Goal: Information Seeking & Learning: Understand process/instructions

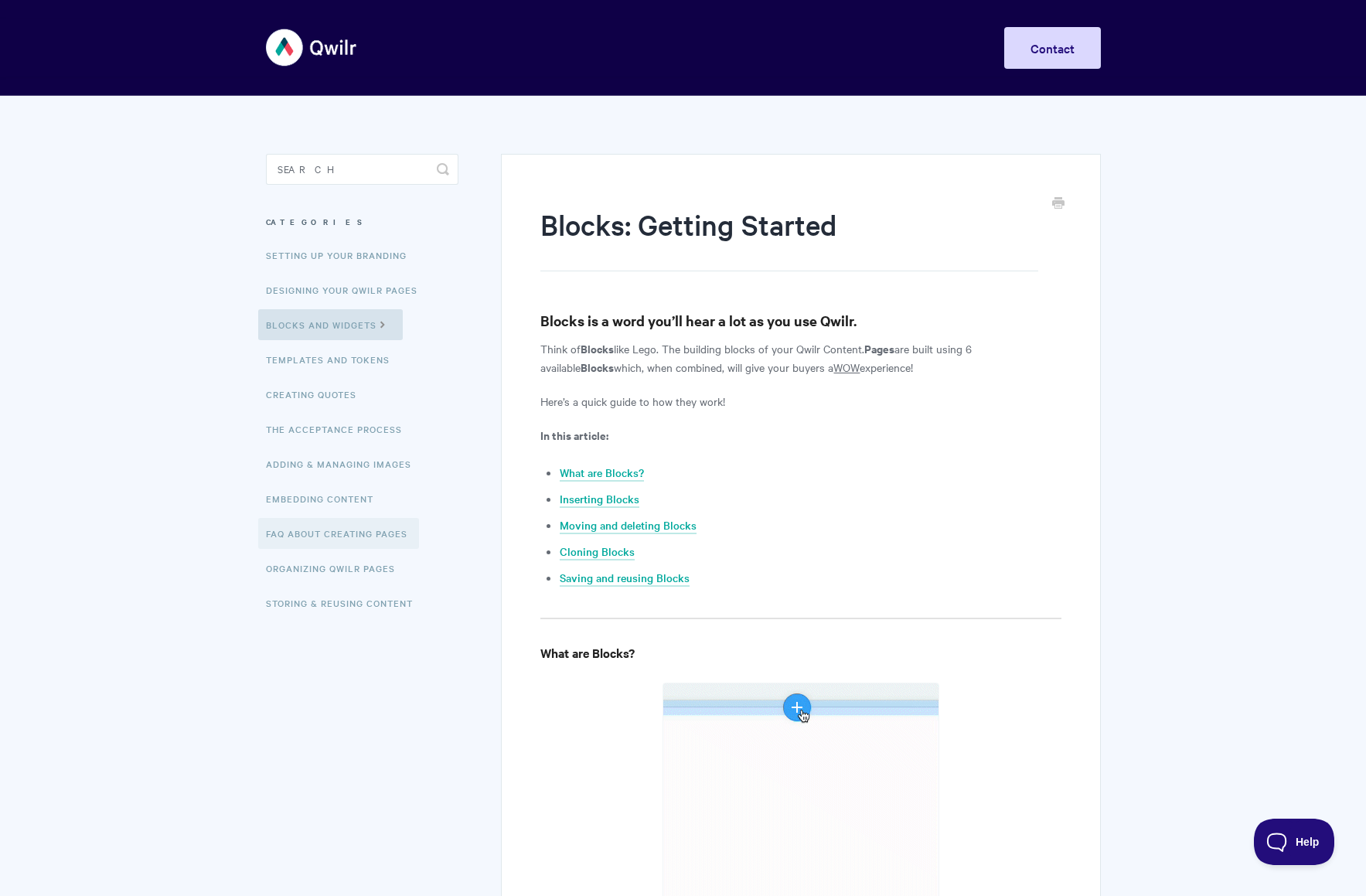
click at [365, 530] on link "FAQ About Creating Pages" at bounding box center [339, 533] width 161 height 31
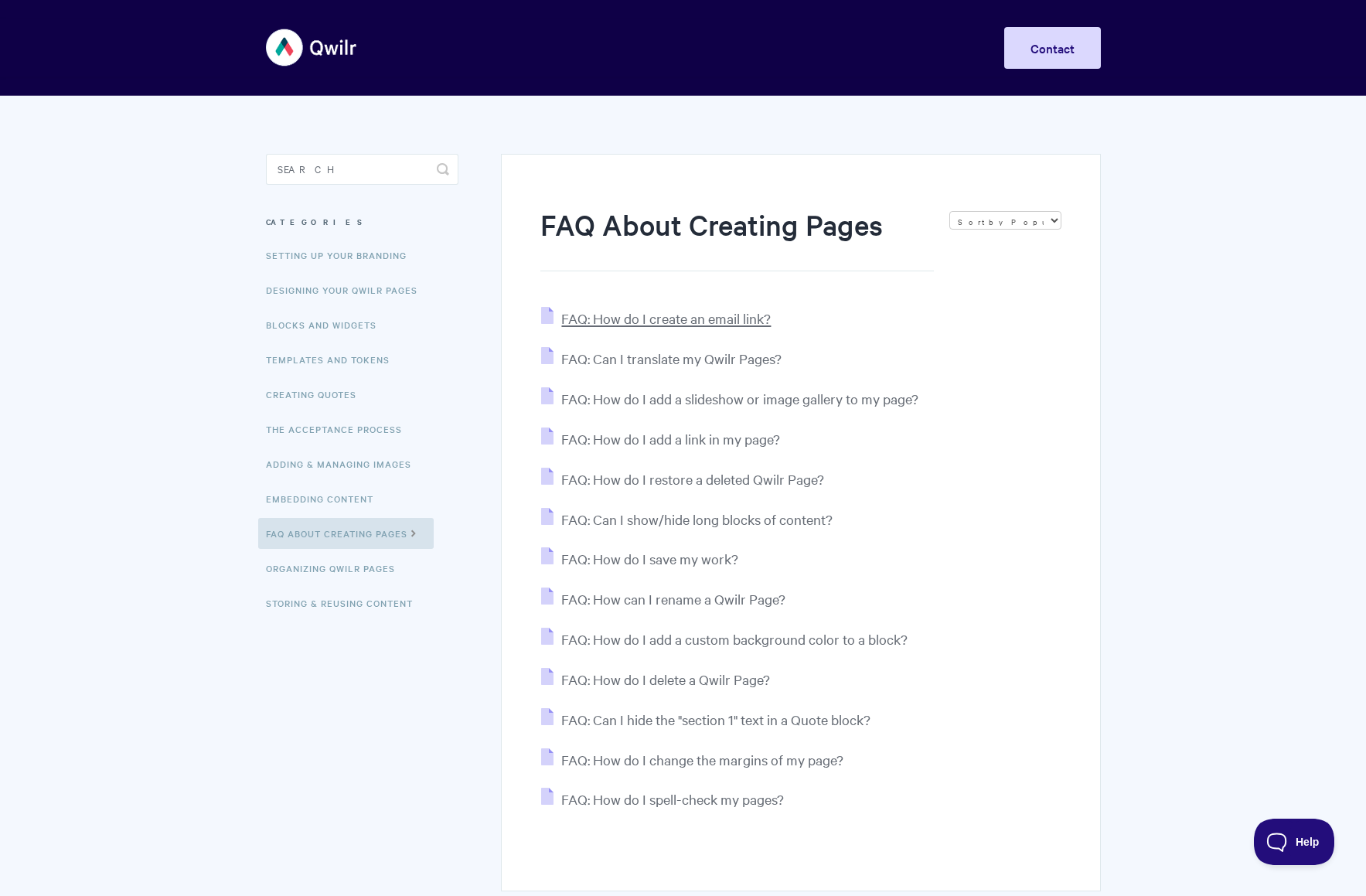
click at [705, 321] on span "FAQ: How do I create an email link?" at bounding box center [666, 318] width 209 height 18
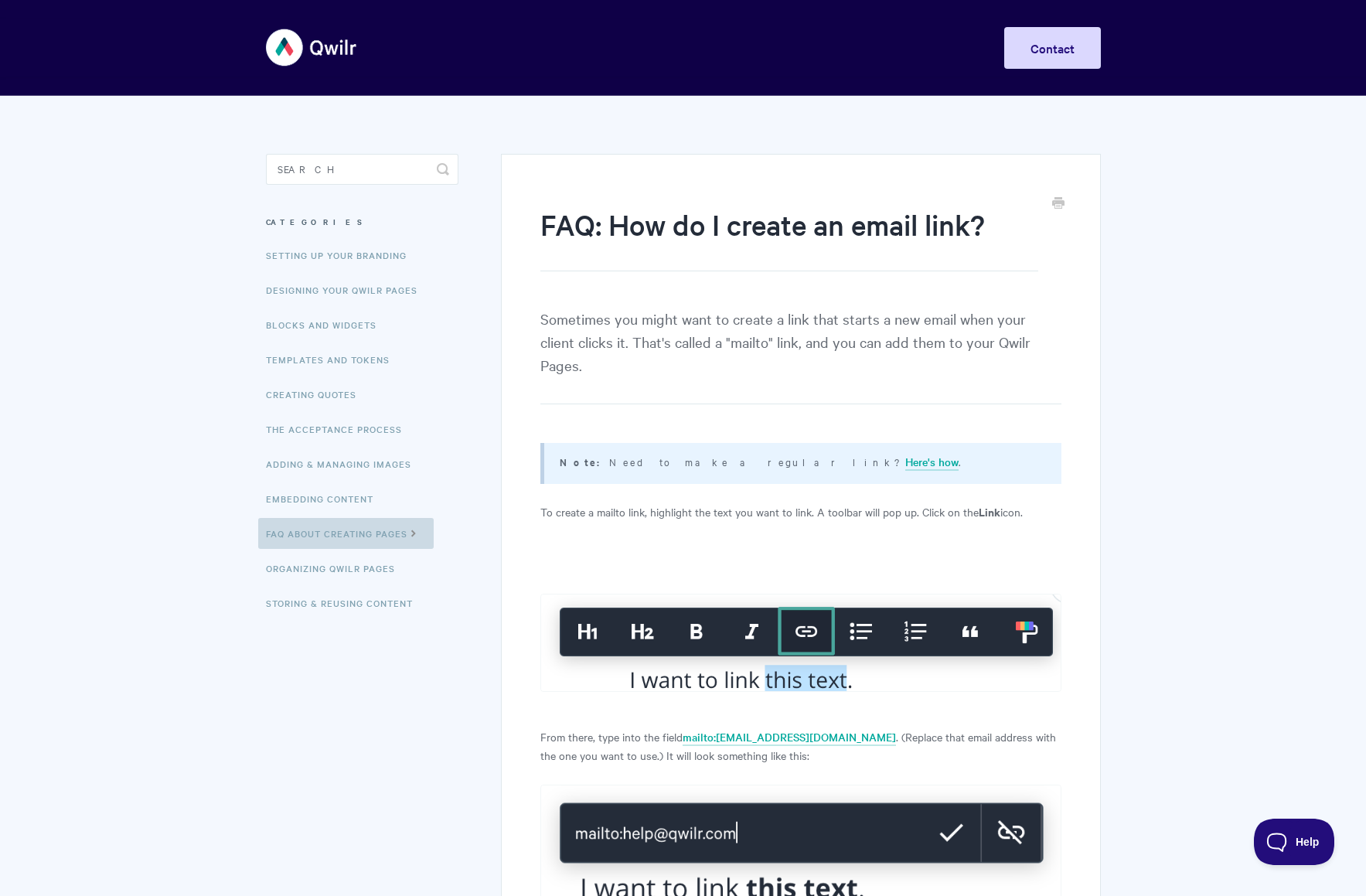
click at [330, 541] on link "FAQ About Creating Pages" at bounding box center [346, 533] width 176 height 31
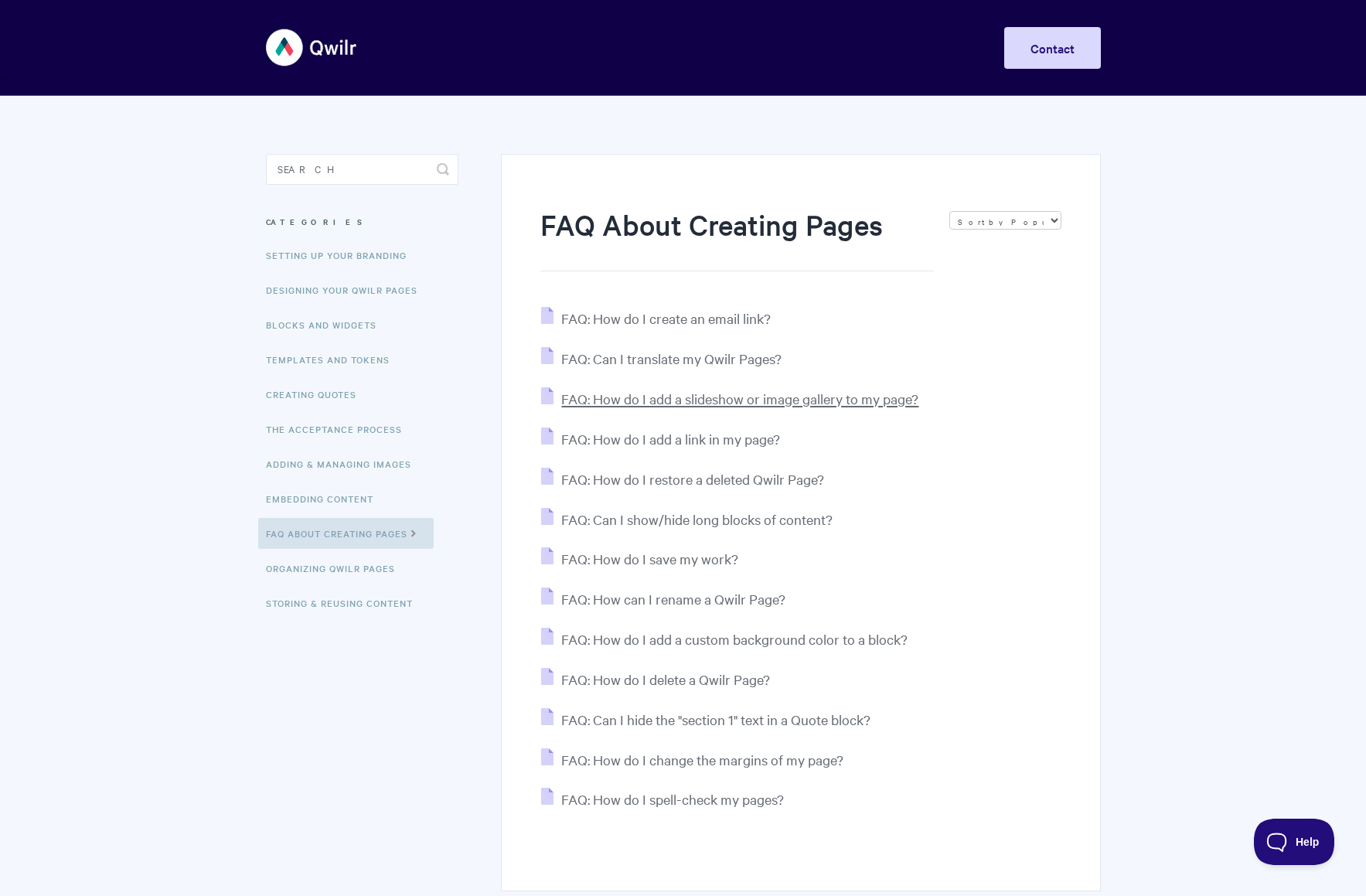
click at [653, 401] on span "FAQ: How do I add a slideshow or image gallery to my page?" at bounding box center [739, 398] width 357 height 18
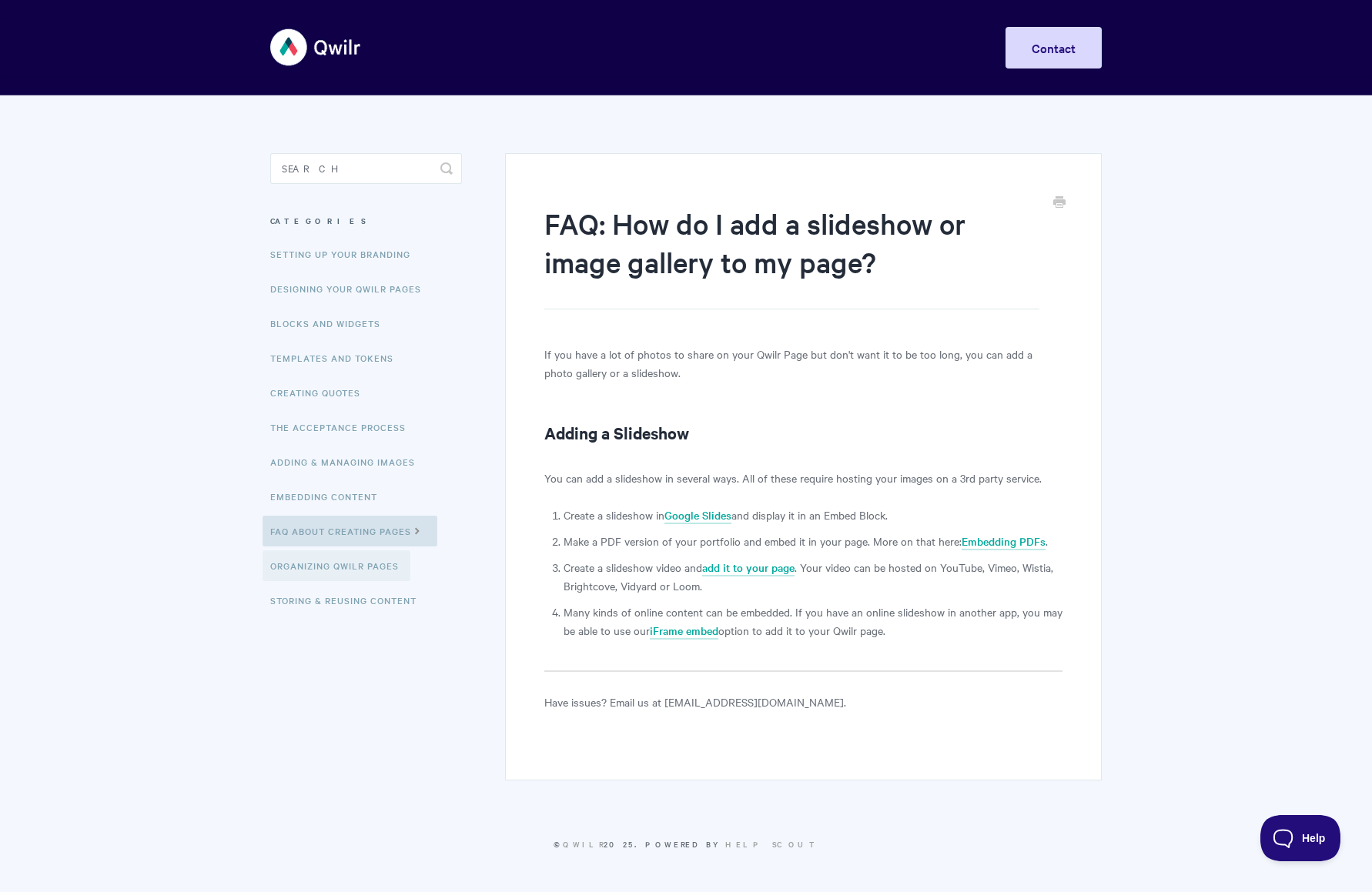
click at [321, 569] on link "Organizing Qwilr Pages" at bounding box center [336, 565] width 148 height 30
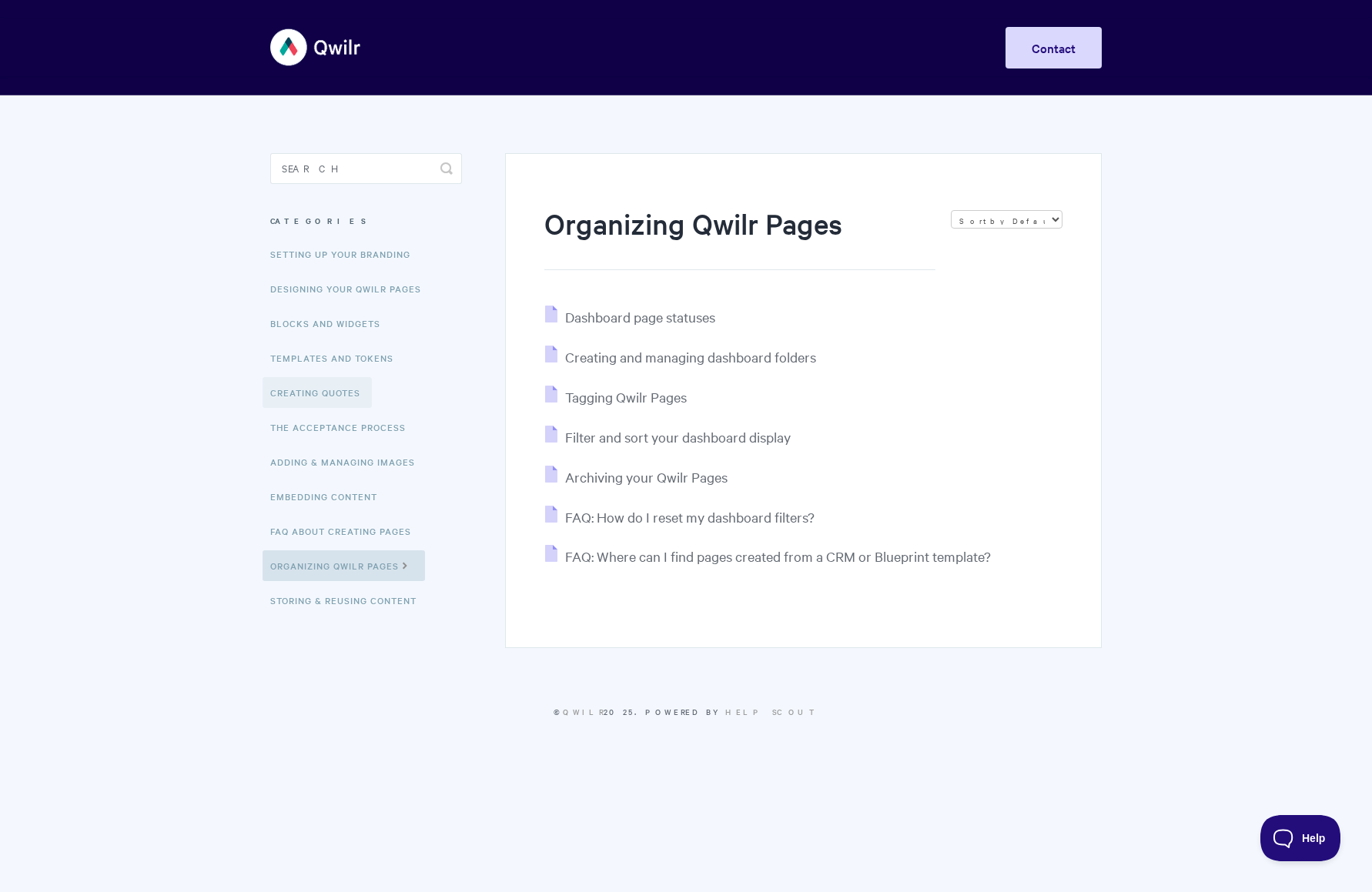
click at [326, 392] on link "Creating Quotes" at bounding box center [317, 392] width 109 height 30
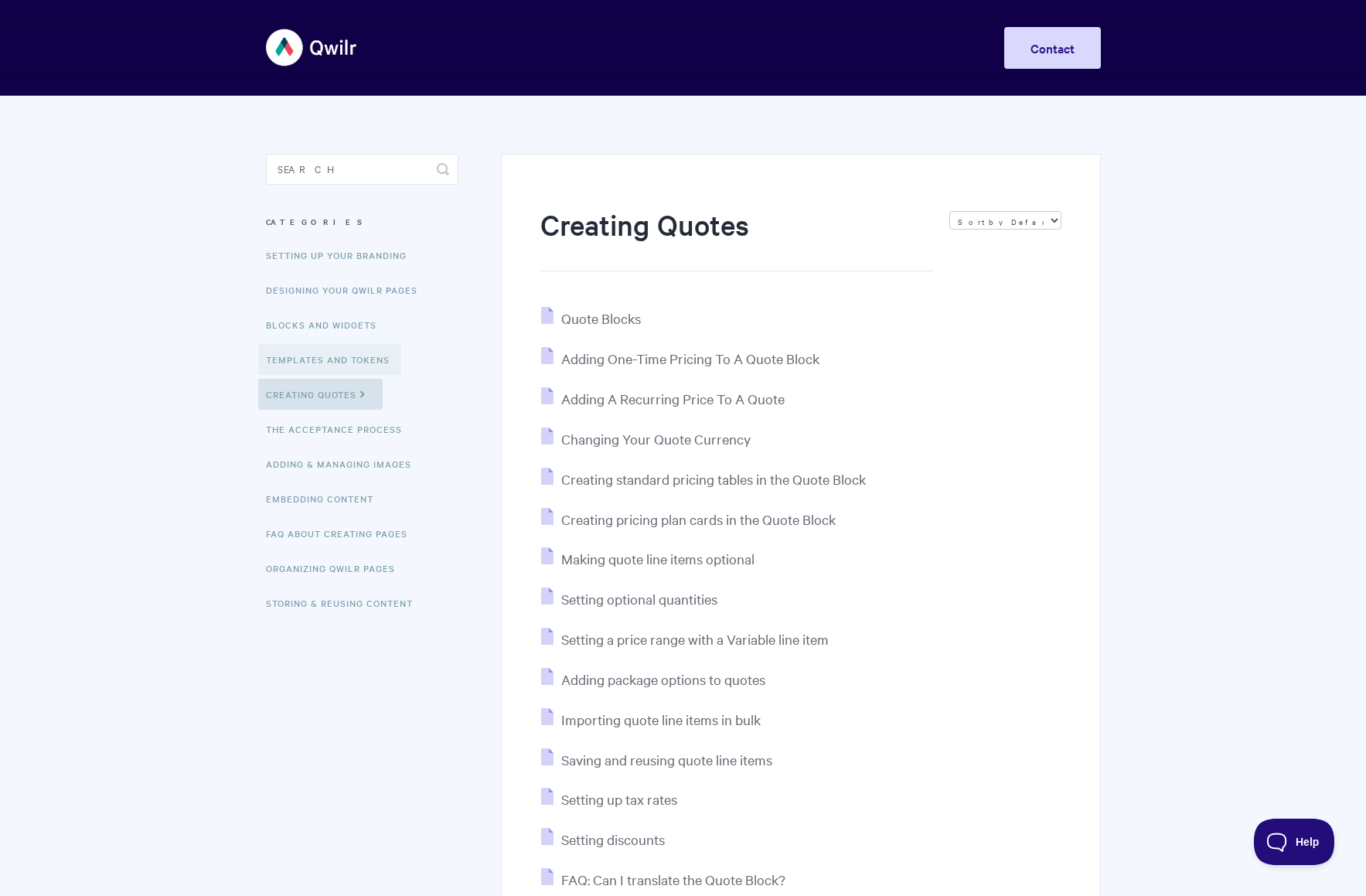
click at [318, 362] on link "Templates and Tokens" at bounding box center [330, 359] width 143 height 31
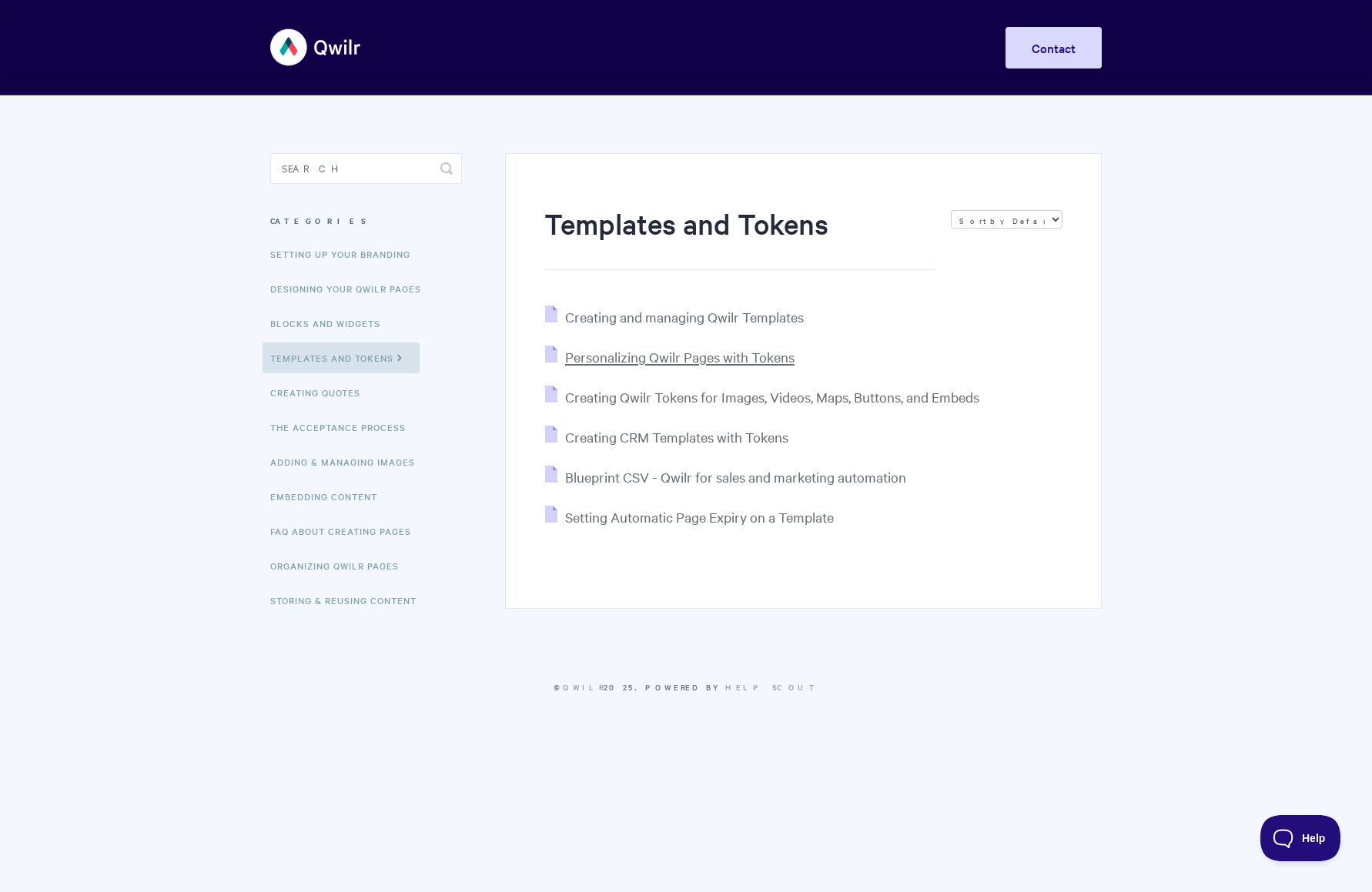
click at [644, 358] on span "Personalizing Qwilr Pages with Tokens" at bounding box center [680, 357] width 229 height 18
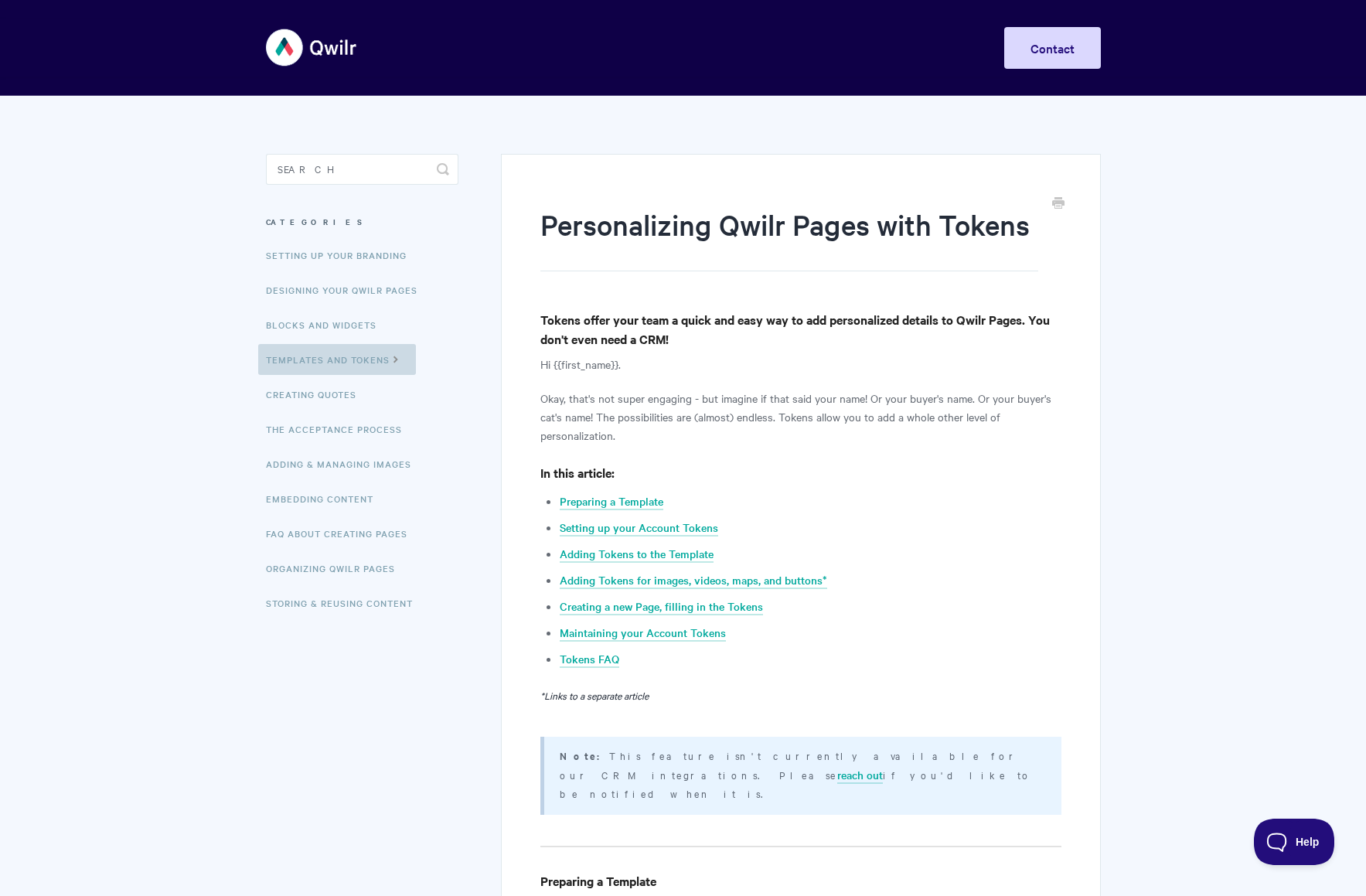
click at [351, 360] on link "Templates and Tokens" at bounding box center [337, 359] width 158 height 31
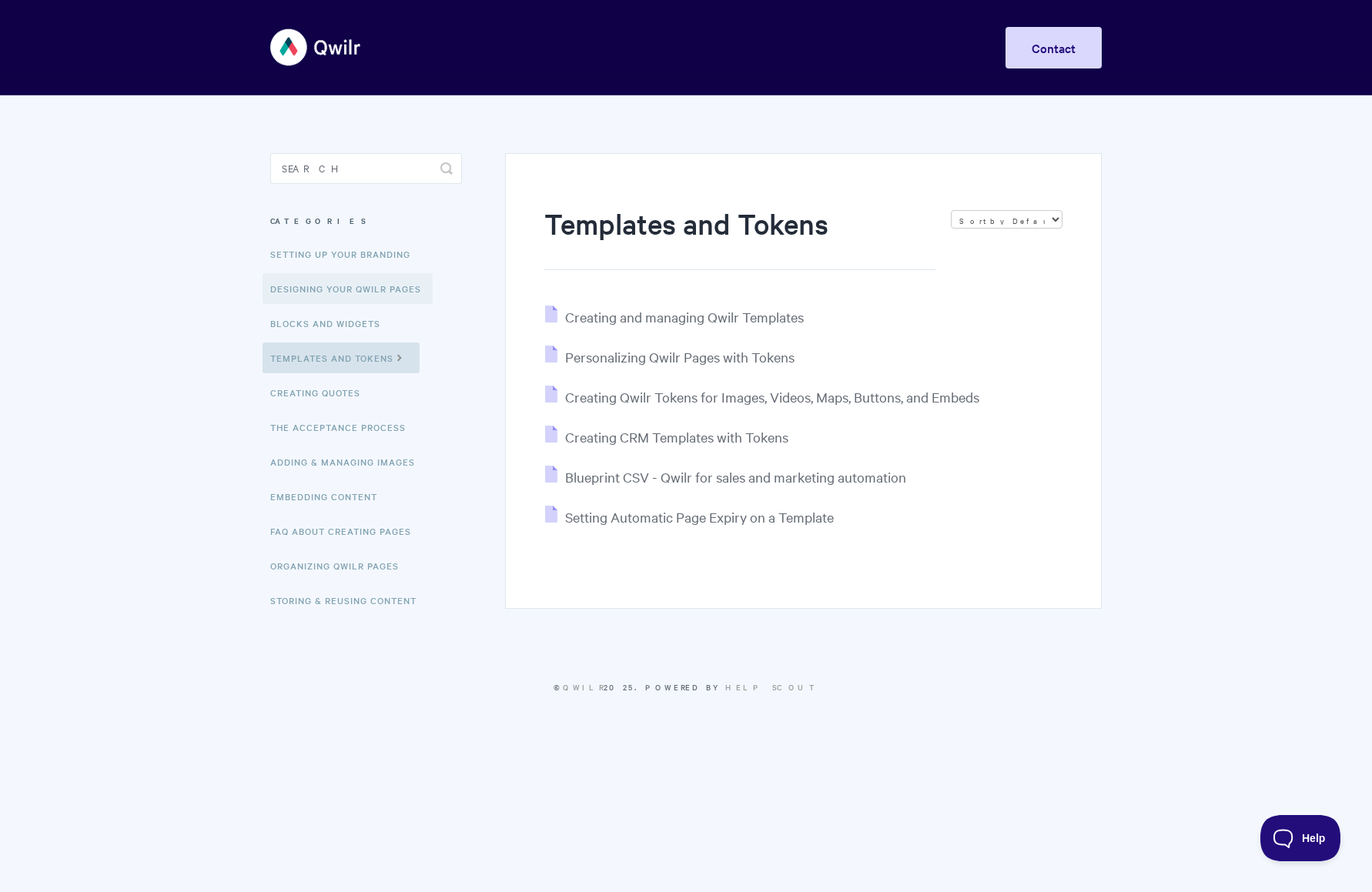
click at [347, 293] on link "Designing Your Qwilr Pages" at bounding box center [347, 289] width 170 height 30
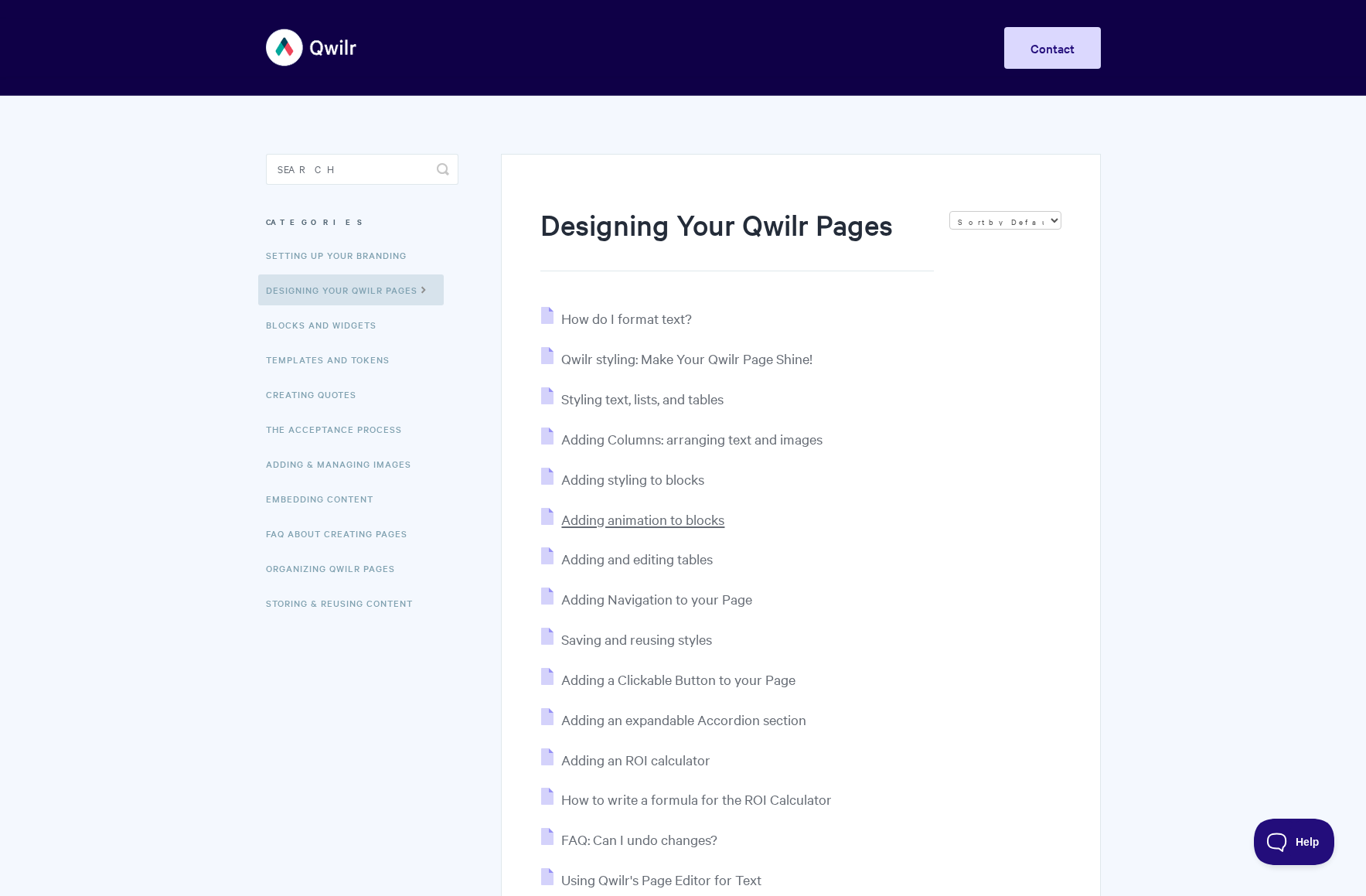
click at [706, 524] on span "Adding animation to blocks" at bounding box center [643, 519] width 164 height 18
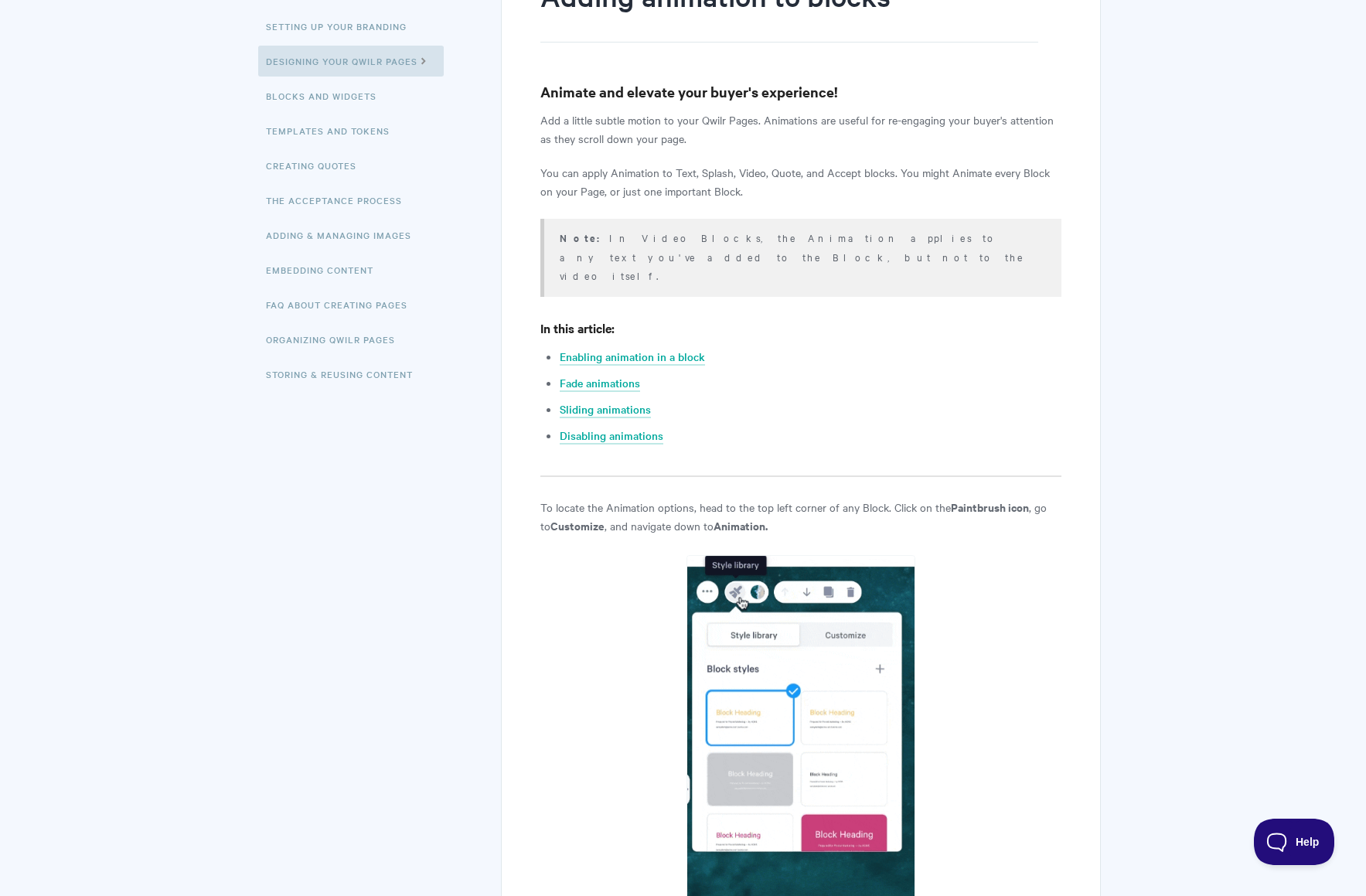
scroll to position [82, 0]
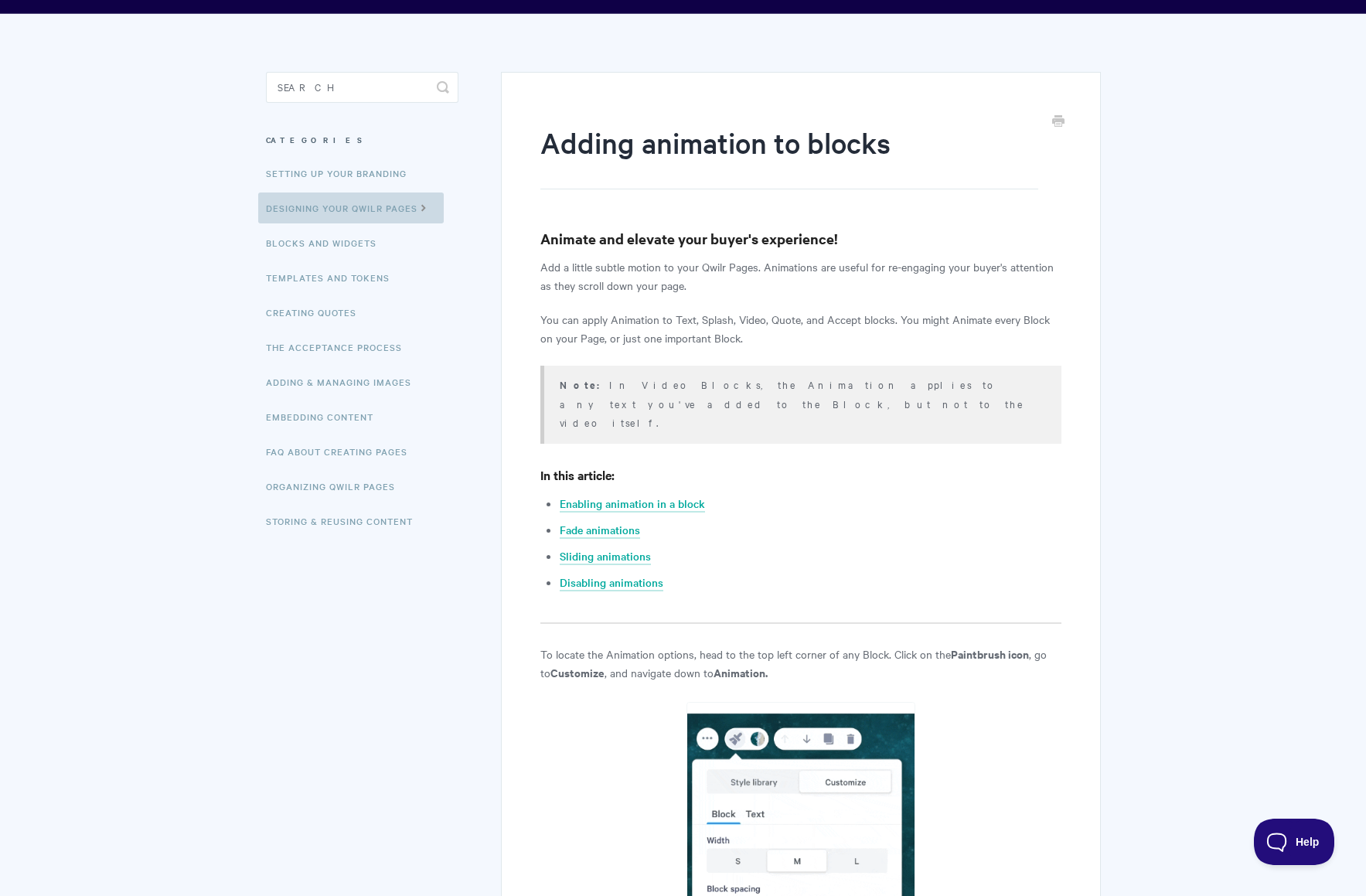
click at [376, 212] on link "Designing Your Qwilr Pages" at bounding box center [351, 208] width 185 height 31
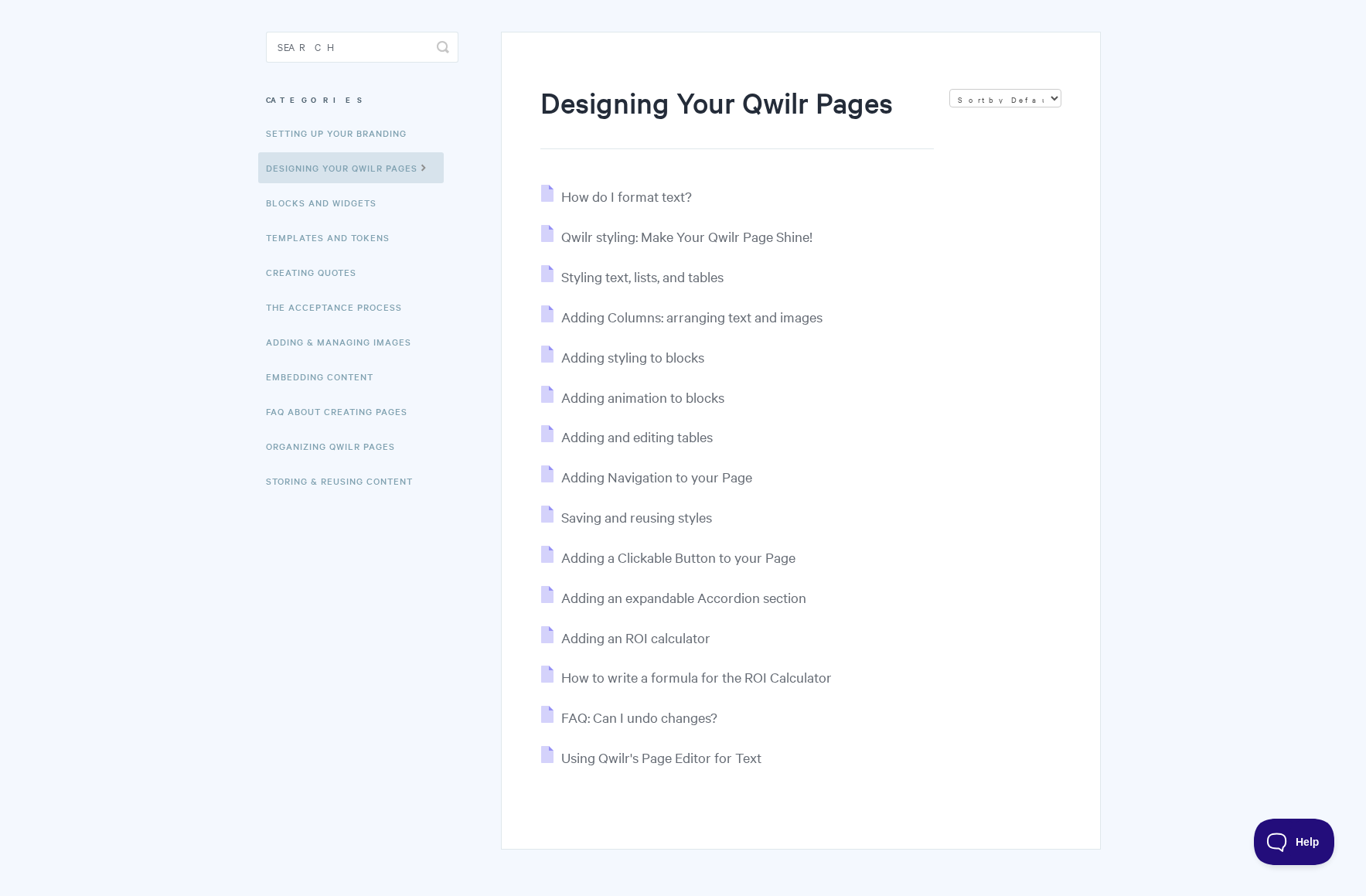
scroll to position [185, 0]
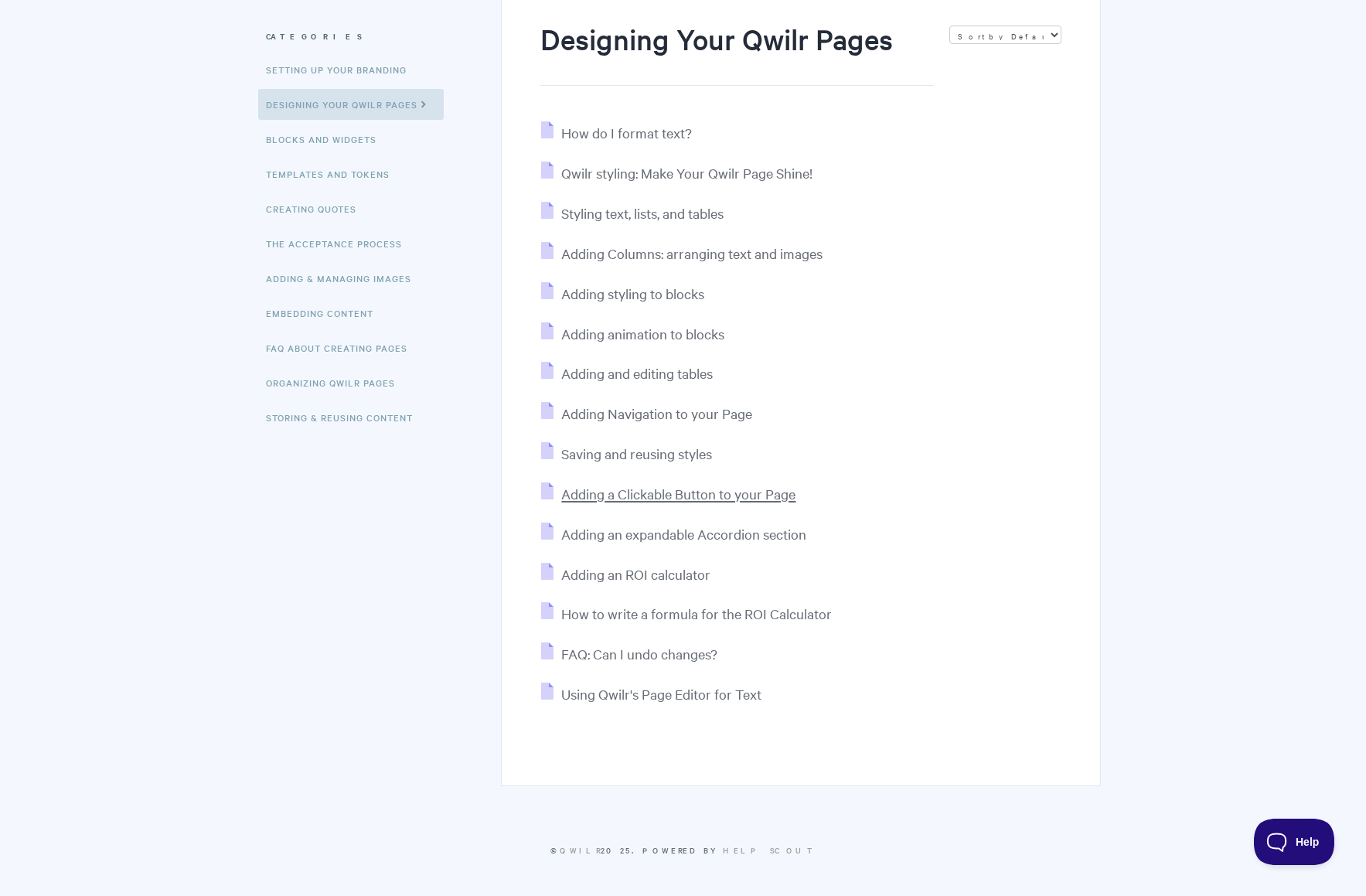
click at [705, 499] on span "Adding a Clickable Button to your Page" at bounding box center [678, 493] width 234 height 18
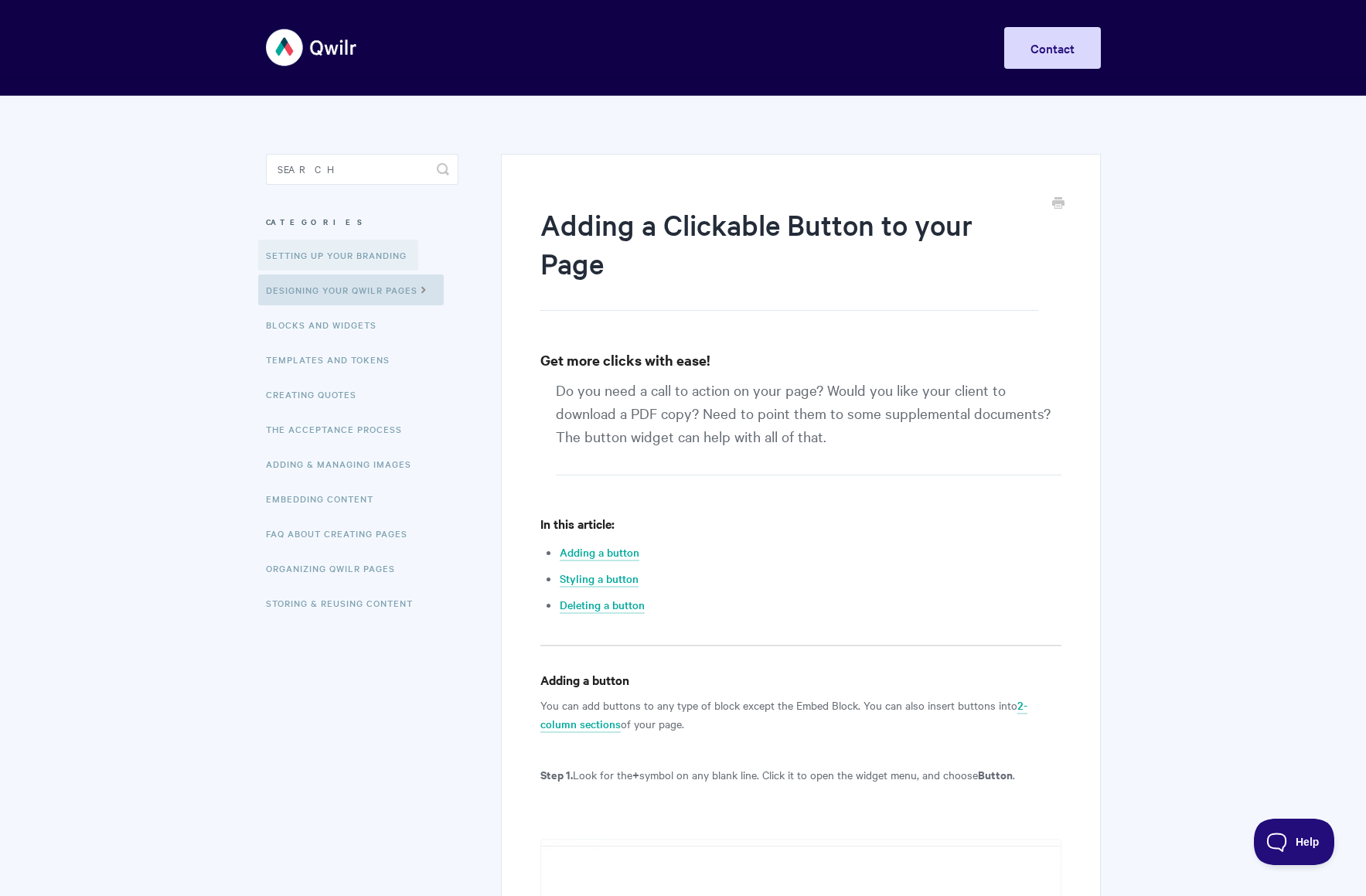
click at [338, 247] on link "Setting up your Branding" at bounding box center [338, 255] width 160 height 31
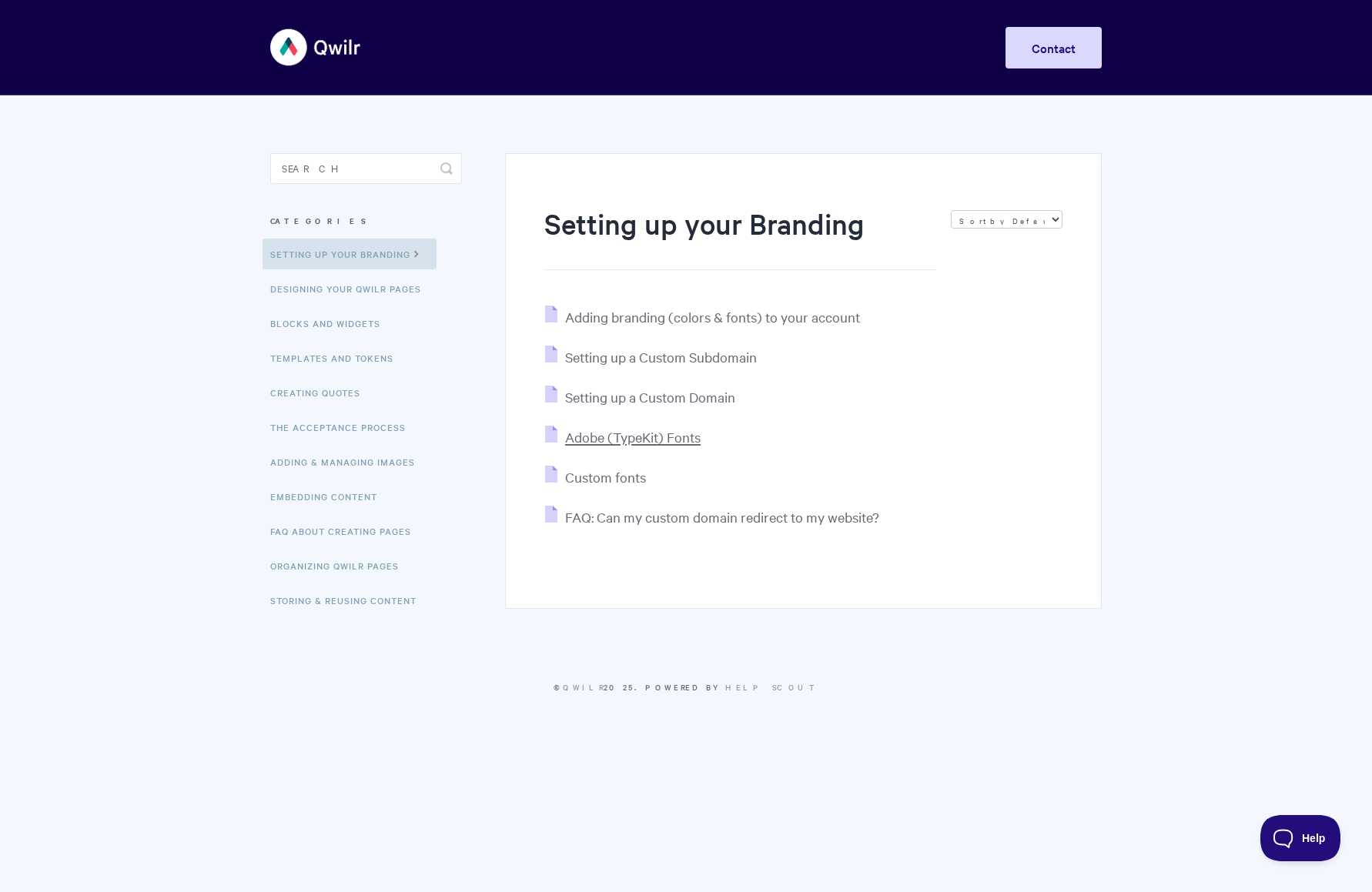
click at [671, 440] on span "Adobe (TypeKit) Fonts" at bounding box center [633, 437] width 136 height 18
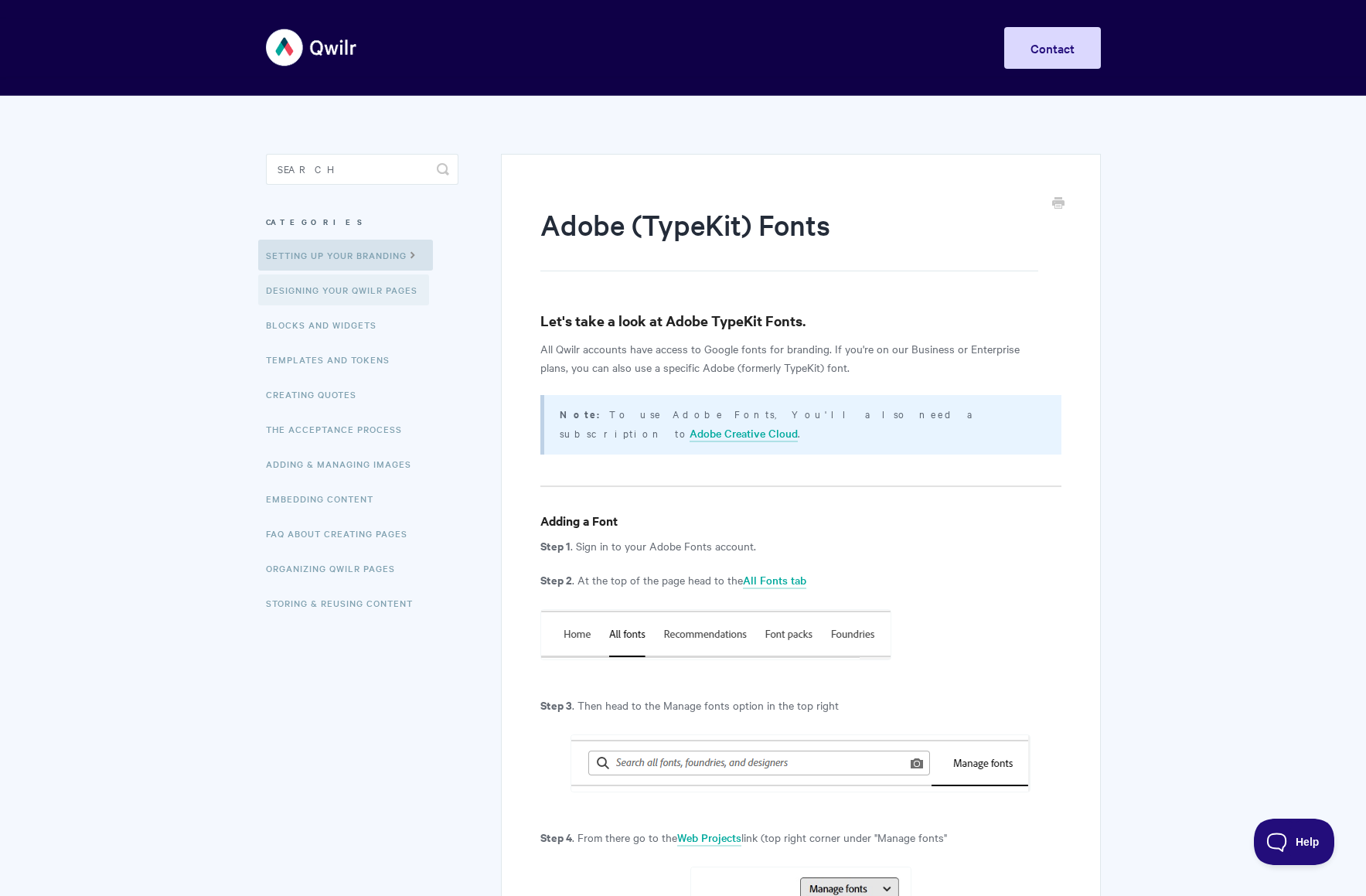
click at [305, 298] on link "Designing Your Qwilr Pages" at bounding box center [344, 290] width 171 height 31
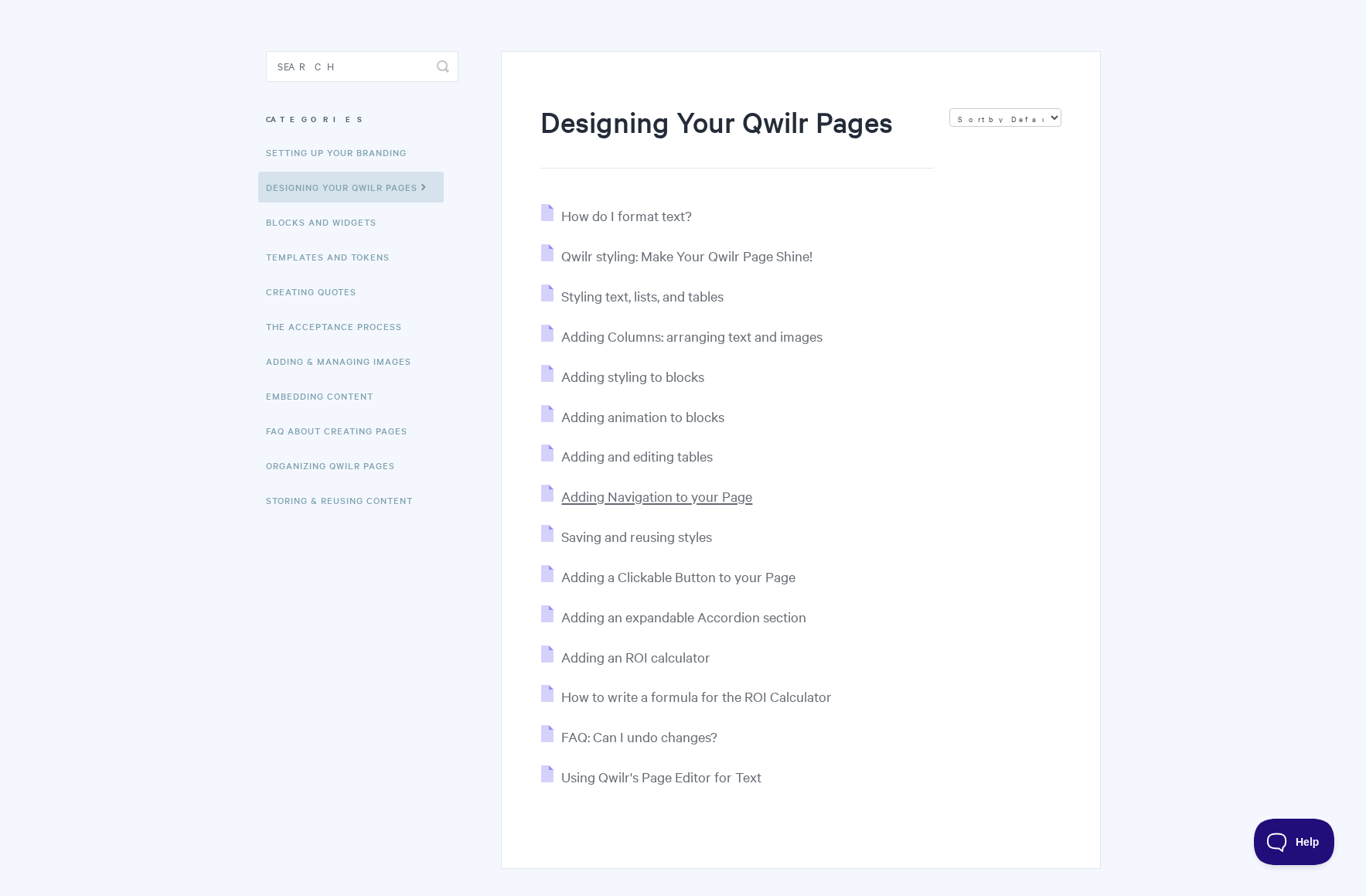
scroll to position [116, 0]
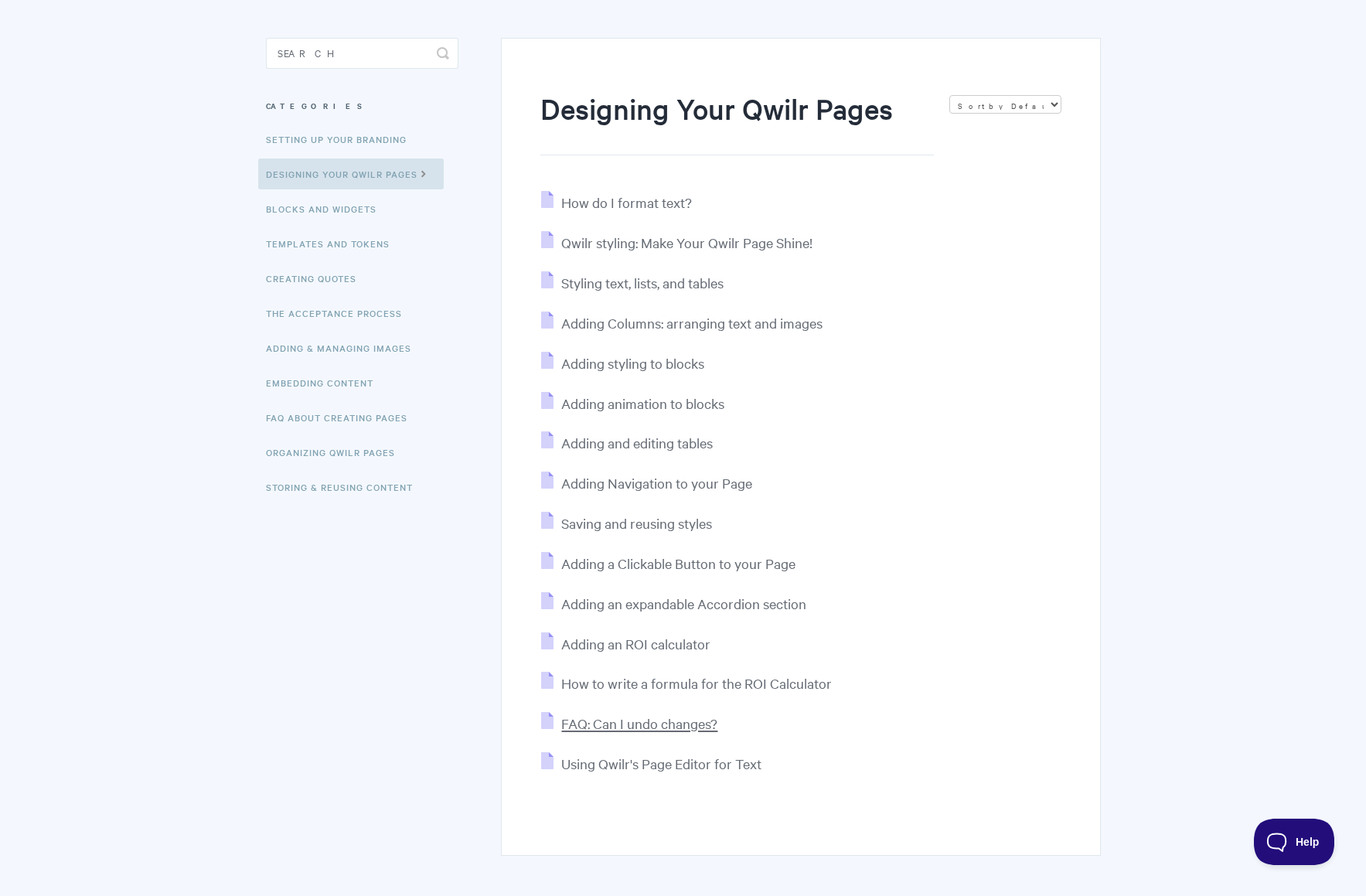
click at [678, 726] on span "FAQ: Can I undo changes?" at bounding box center [640, 723] width 156 height 18
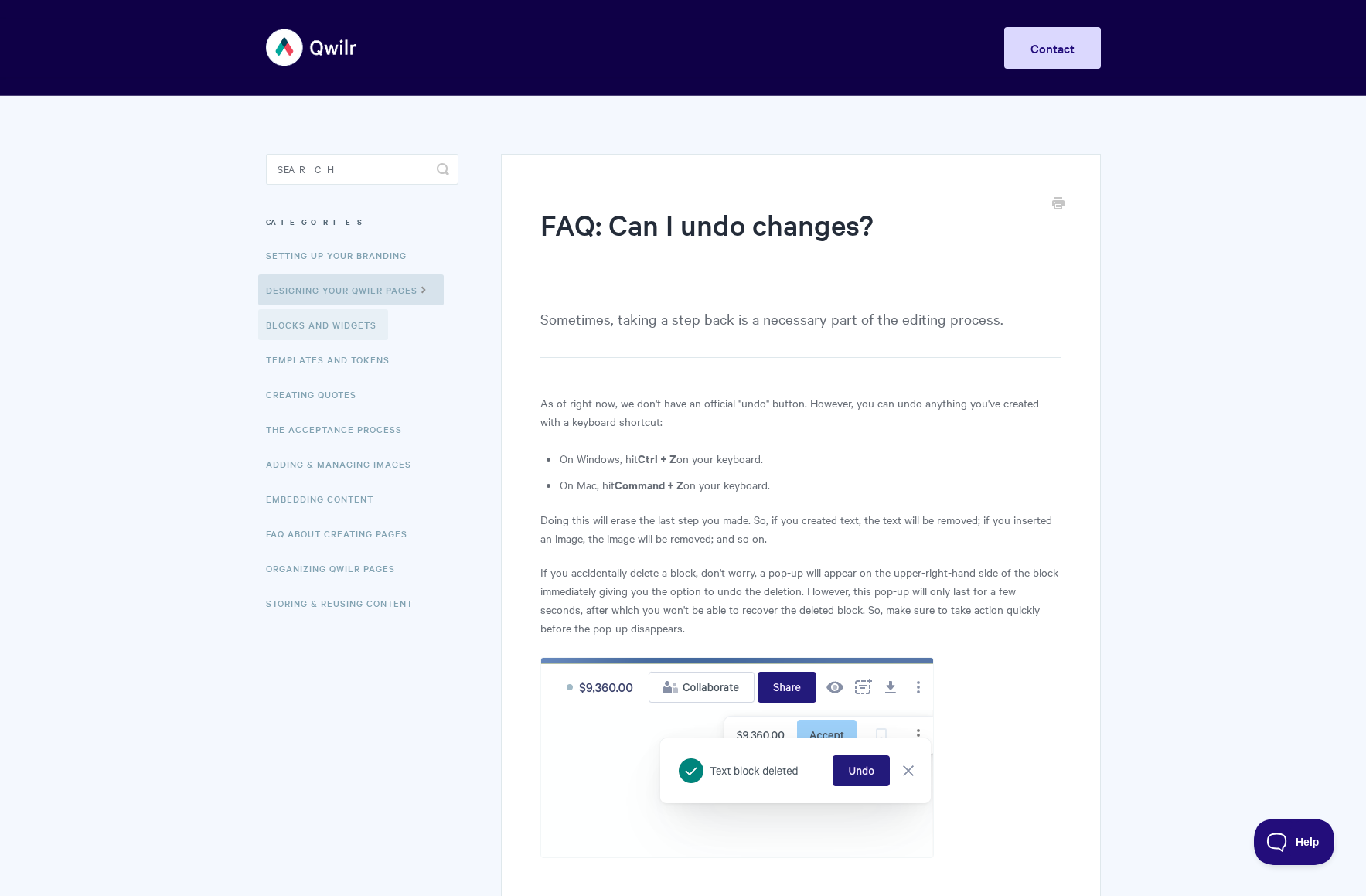
click at [314, 328] on link "Blocks and Widgets" at bounding box center [323, 324] width 130 height 31
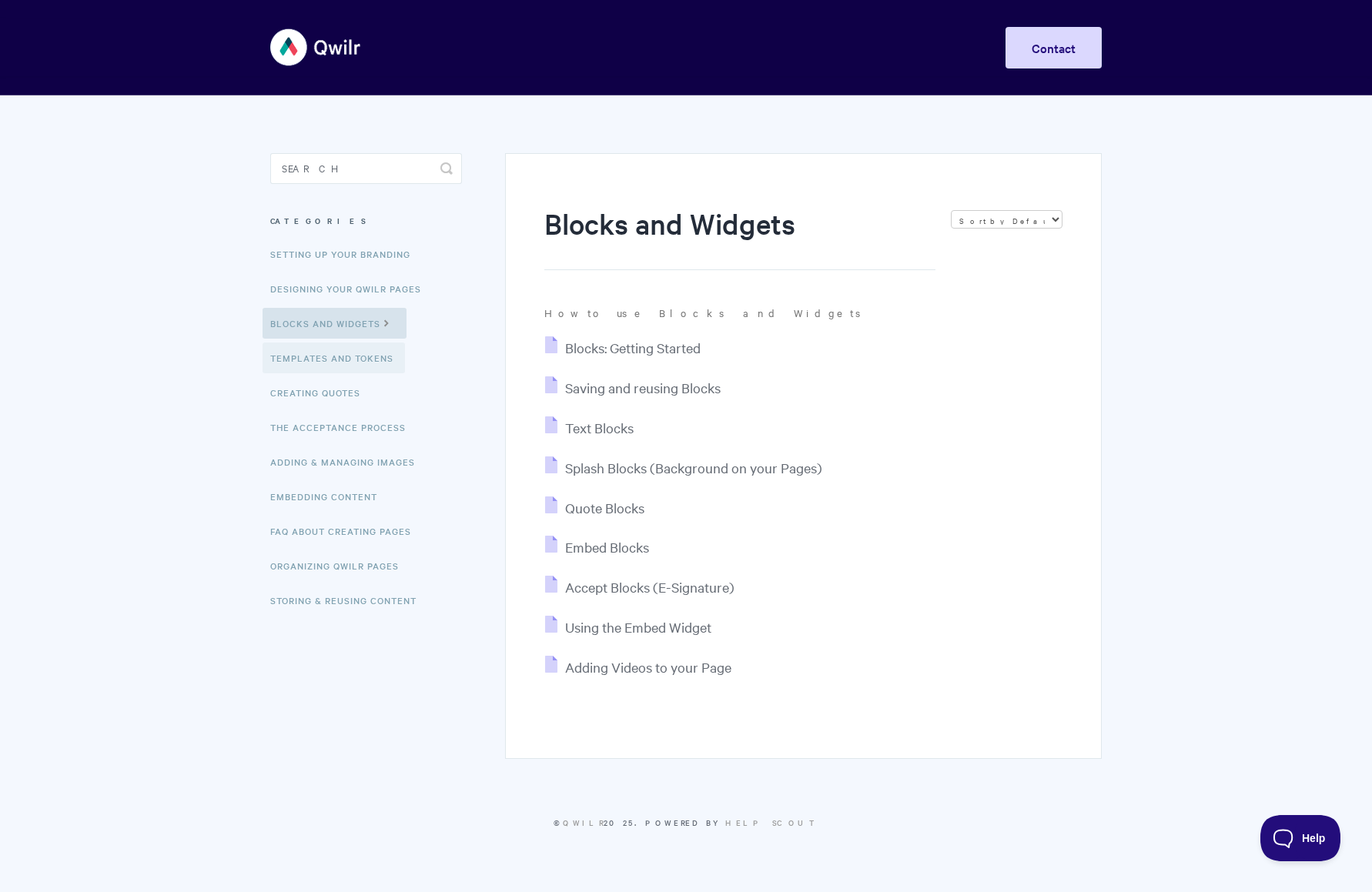
click at [329, 369] on link "Templates and Tokens" at bounding box center [334, 357] width 143 height 30
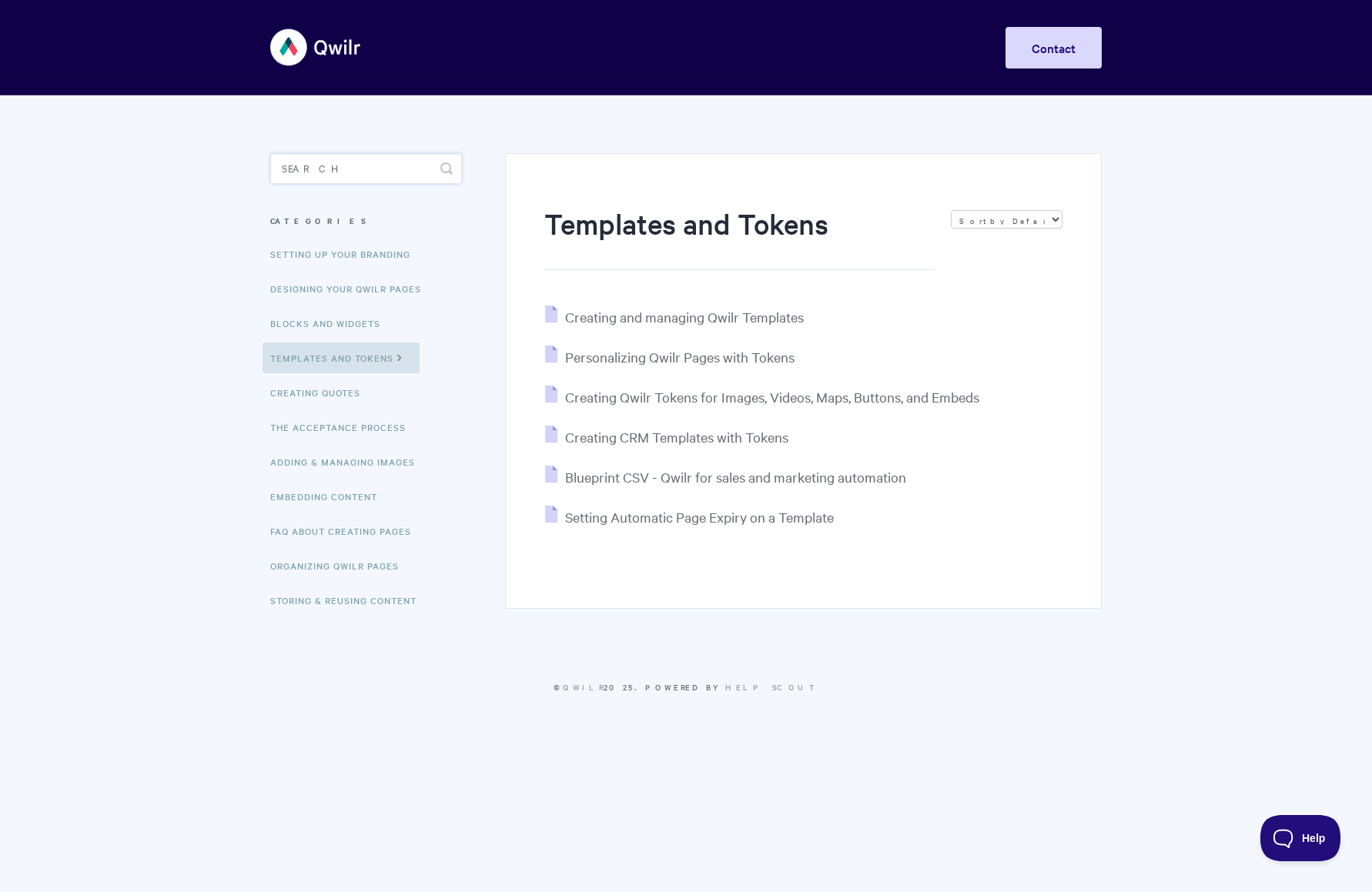
click at [314, 177] on input "Search" at bounding box center [366, 168] width 192 height 30
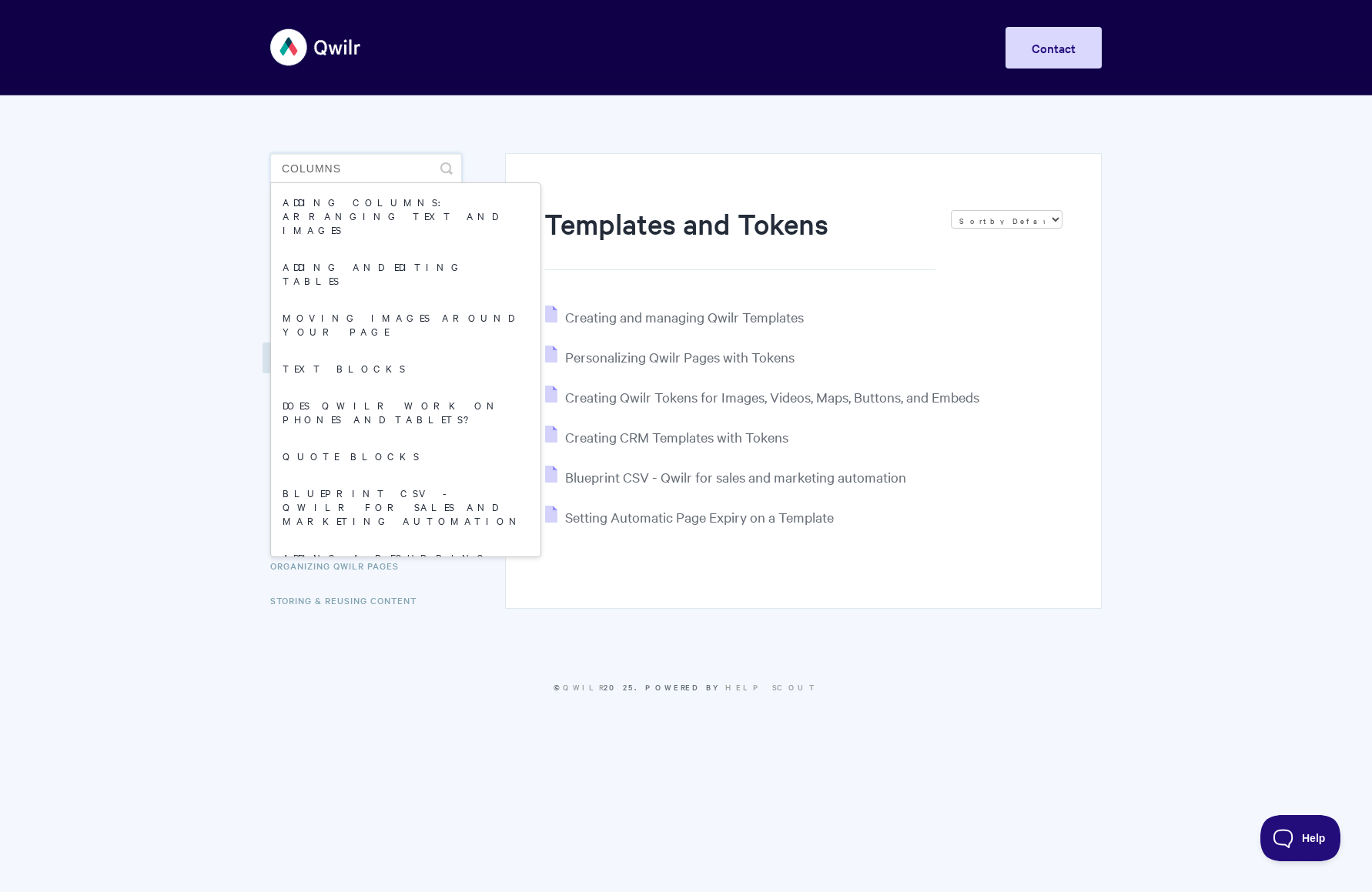
type input "columns"
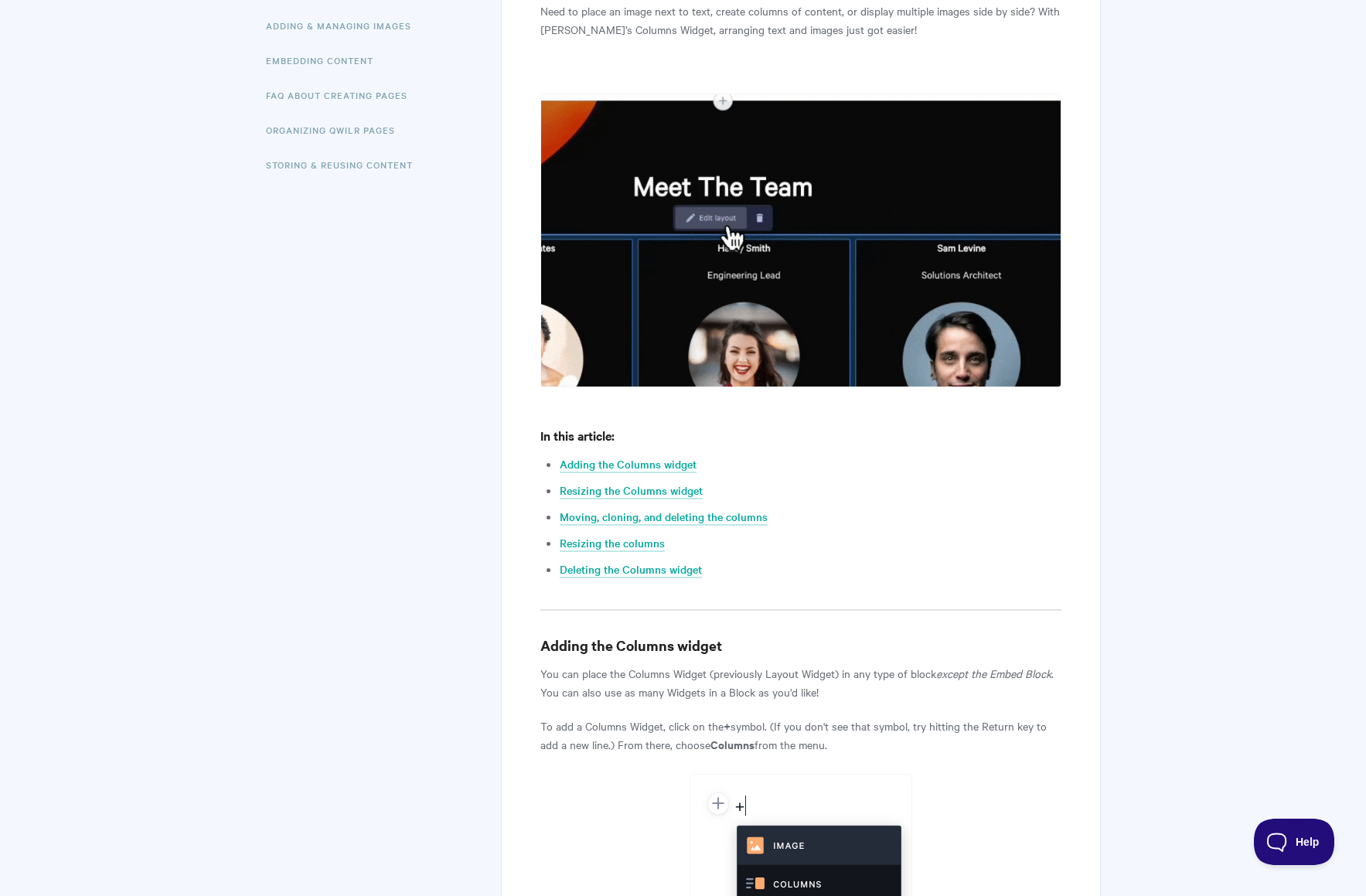
scroll to position [616, 0]
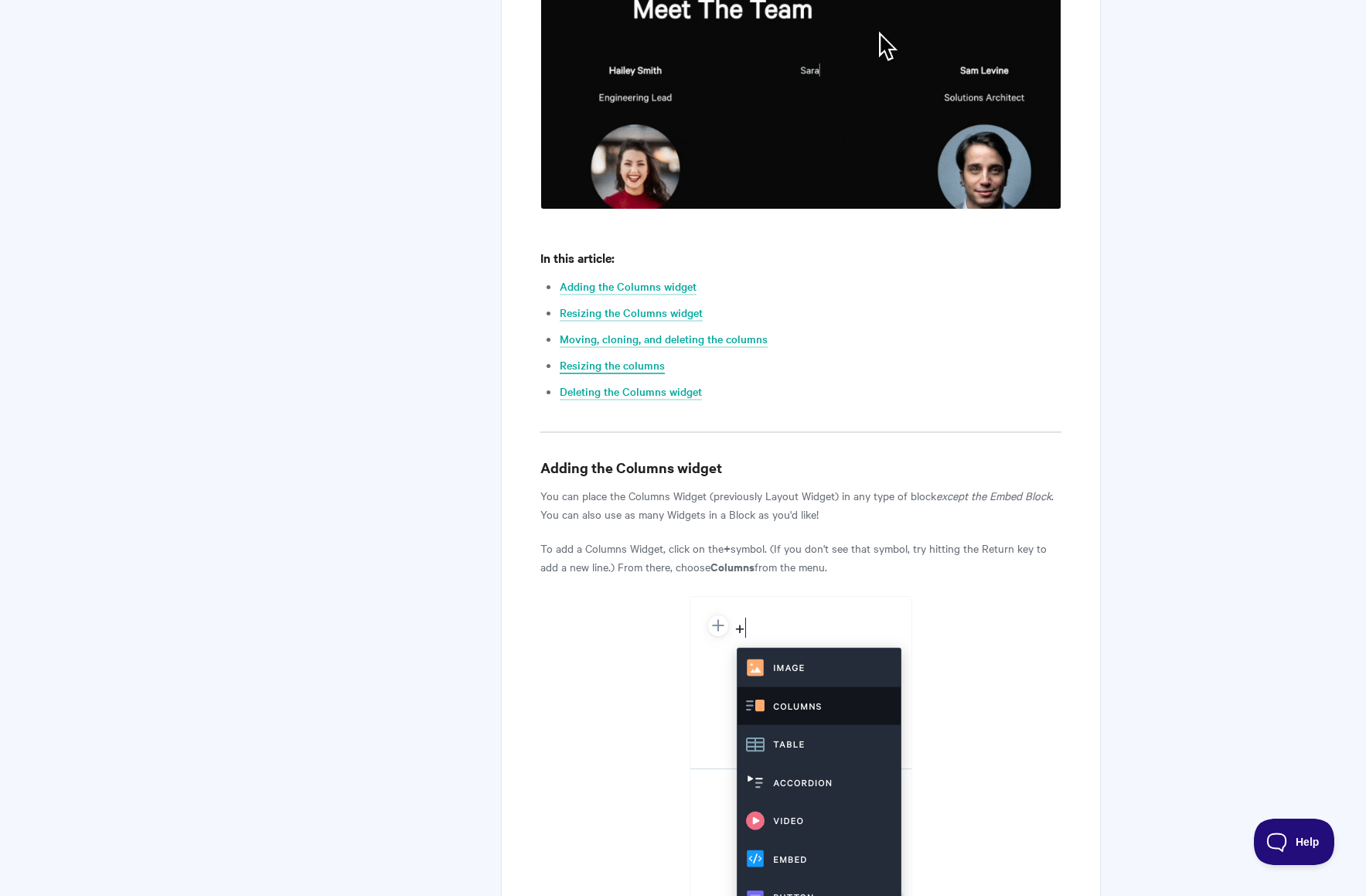
click at [633, 366] on link "Resizing the columns" at bounding box center [612, 365] width 106 height 17
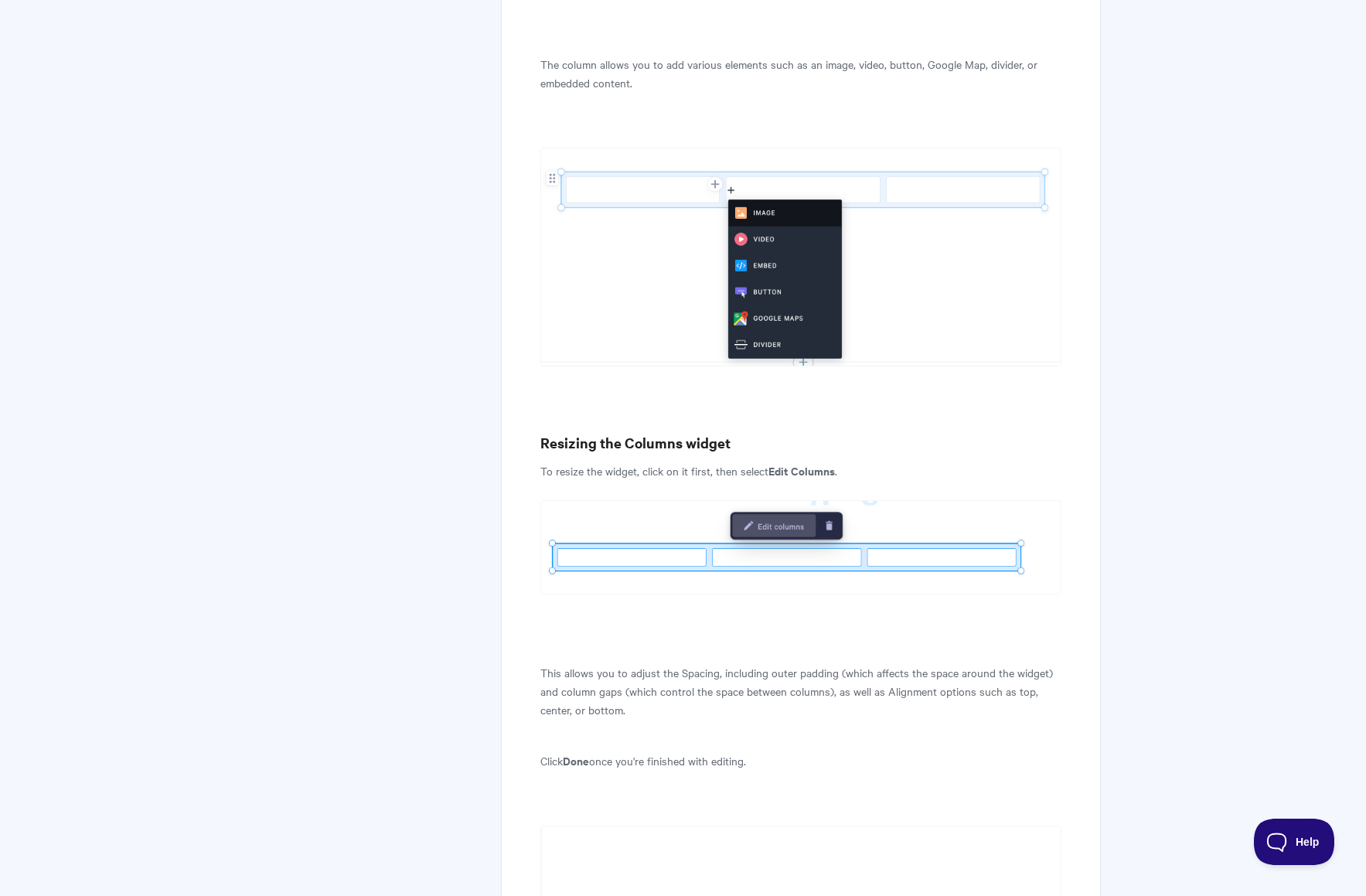
scroll to position [1678, 0]
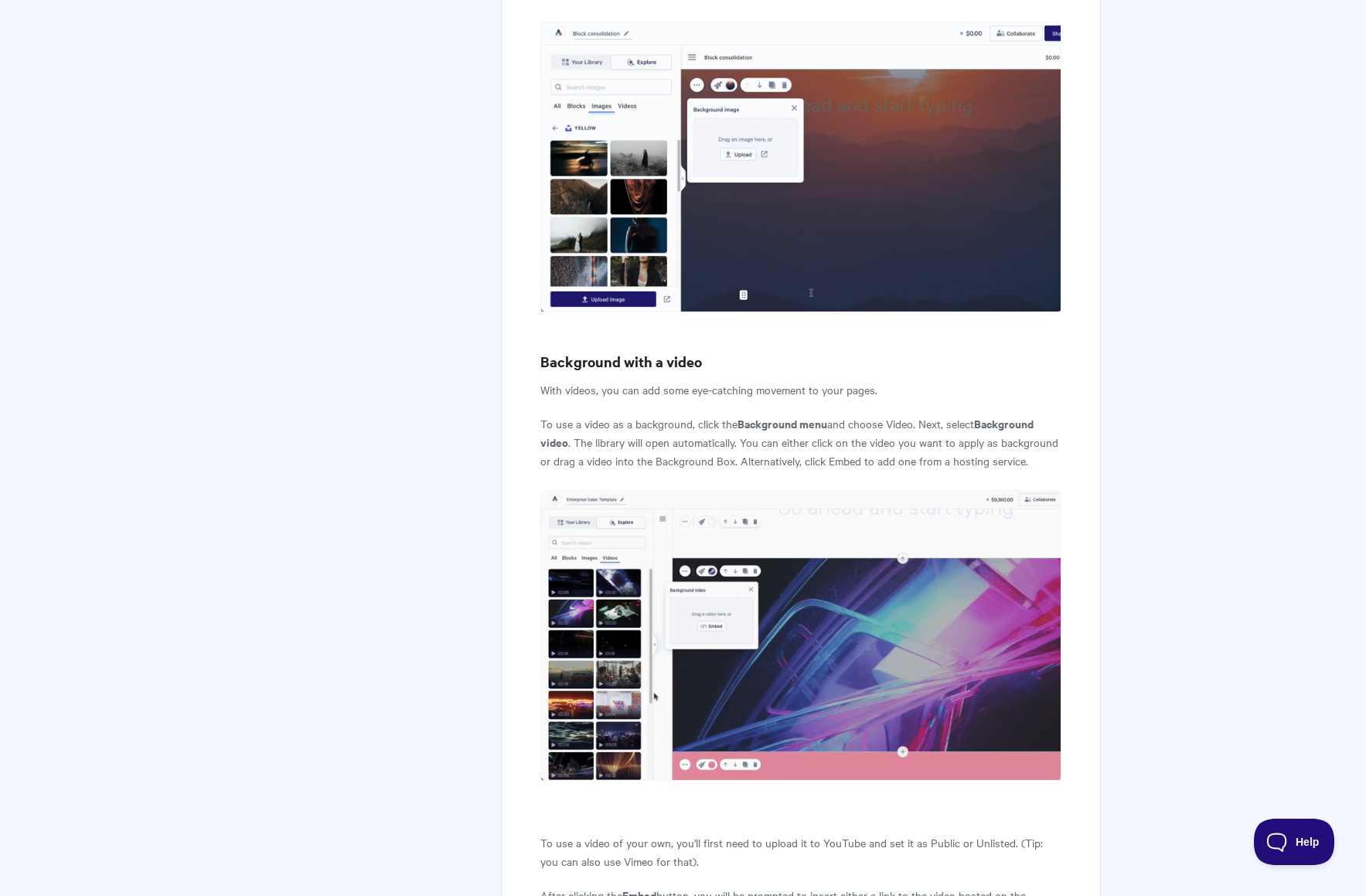
scroll to position [3149, 0]
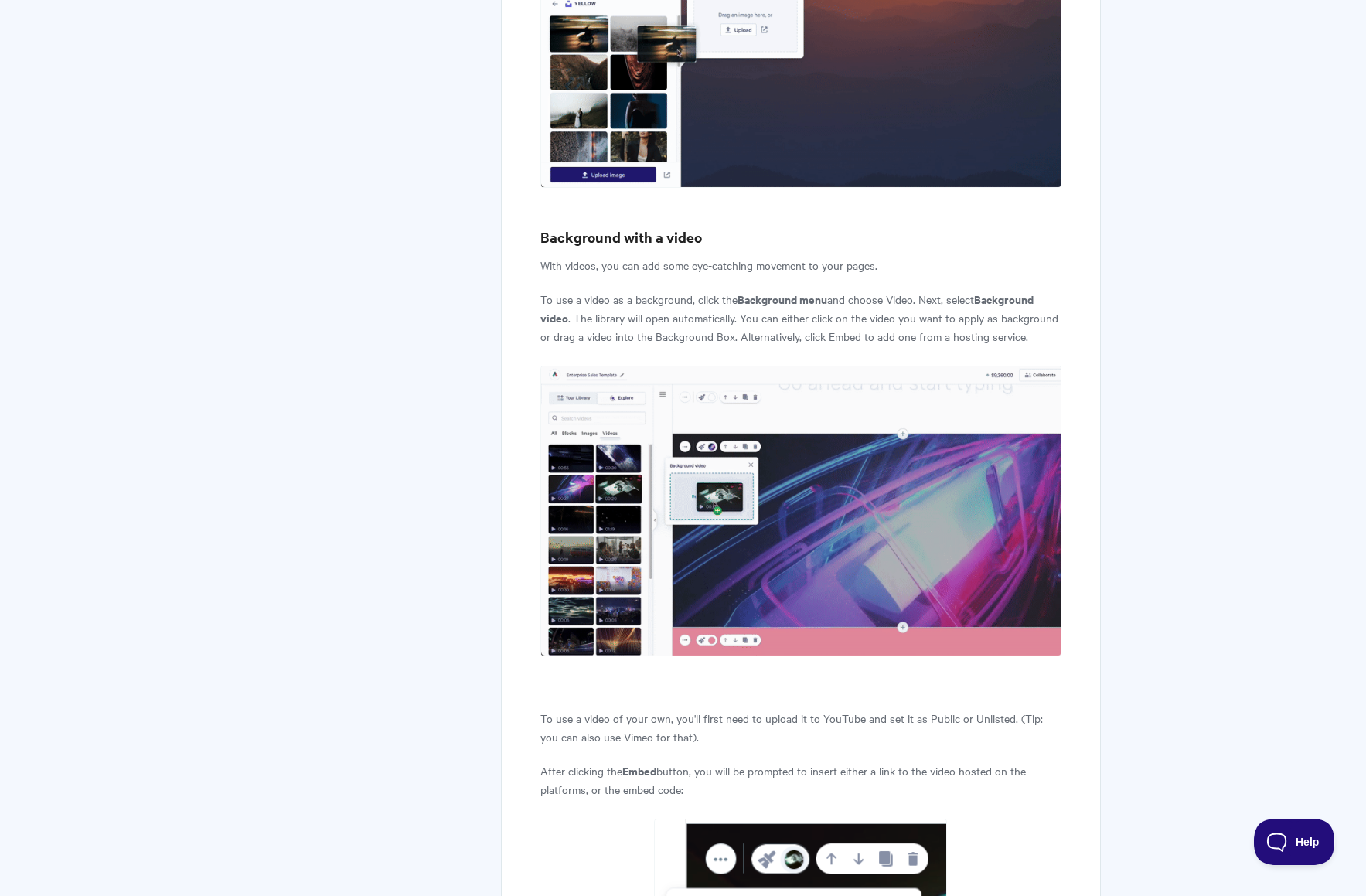
click at [291, 167] on div "Splash Blocks (Background on your Pages) A Splash Block creates instant engagem…" at bounding box center [683, 820] width 835 height 7748
